Goal: Task Accomplishment & Management: Manage account settings

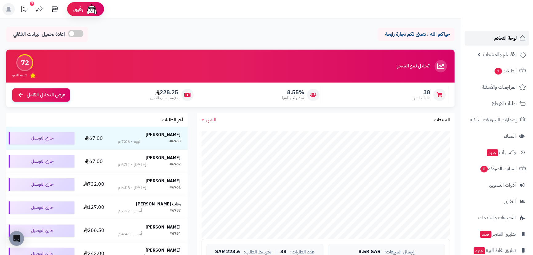
click at [508, 44] on link "لوحة التحكم" at bounding box center [497, 38] width 65 height 15
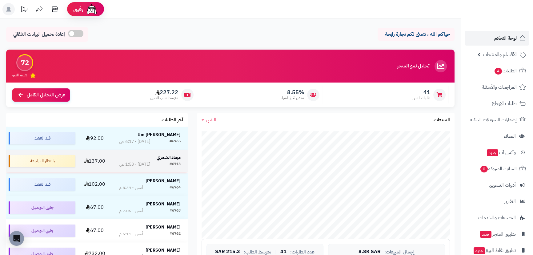
click at [175, 155] on strong "ميعاد الشمري" at bounding box center [169, 157] width 24 height 6
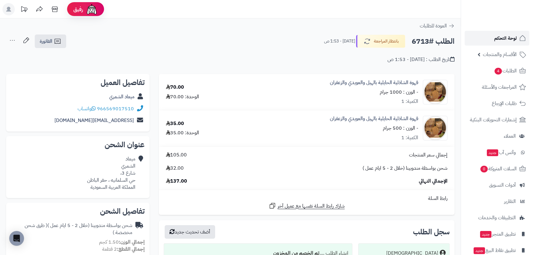
click at [503, 38] on span "لوحة التحكم" at bounding box center [506, 38] width 22 height 9
